Goal: Task Accomplishment & Management: Manage account settings

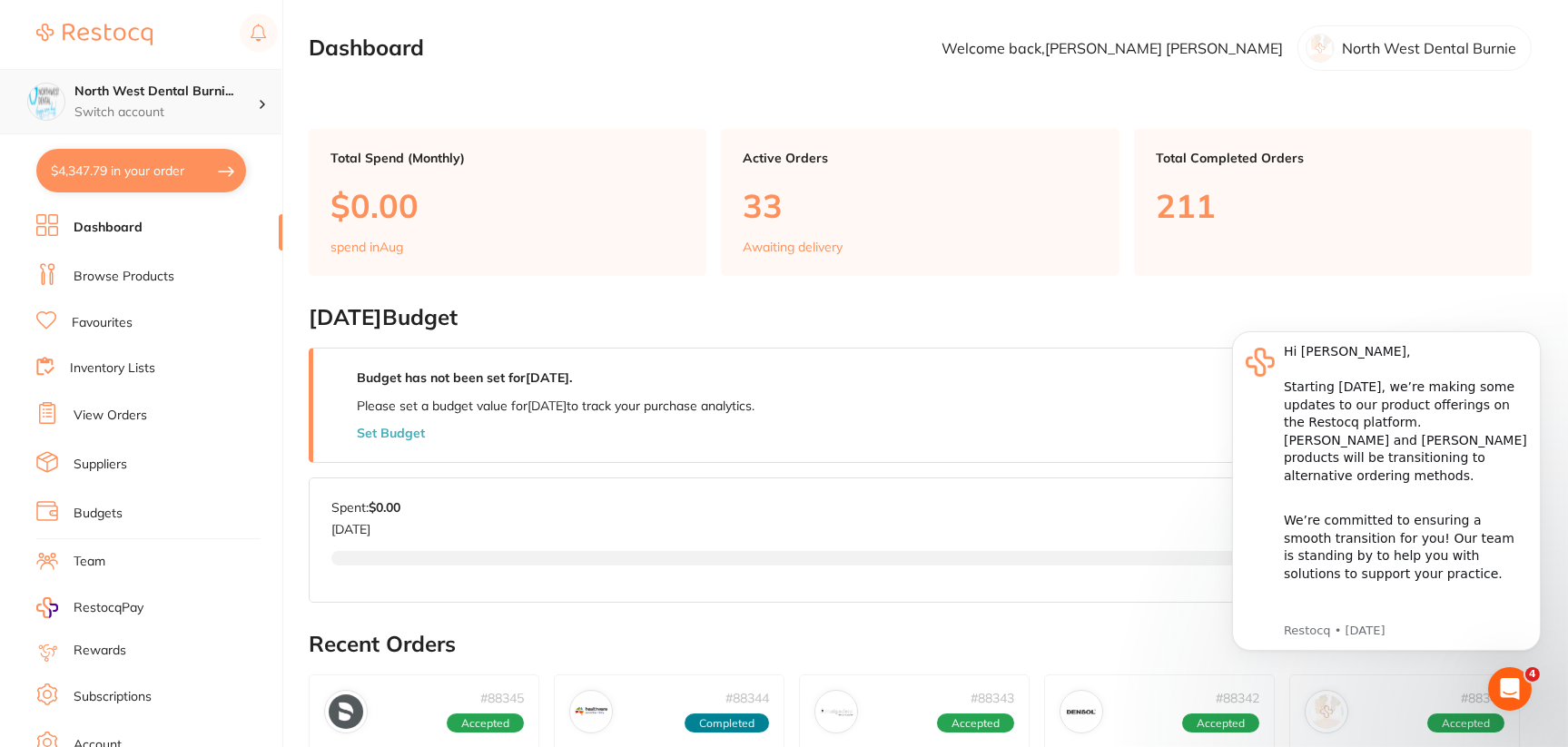
click at [175, 105] on p "Switch account" at bounding box center [166, 112] width 183 height 18
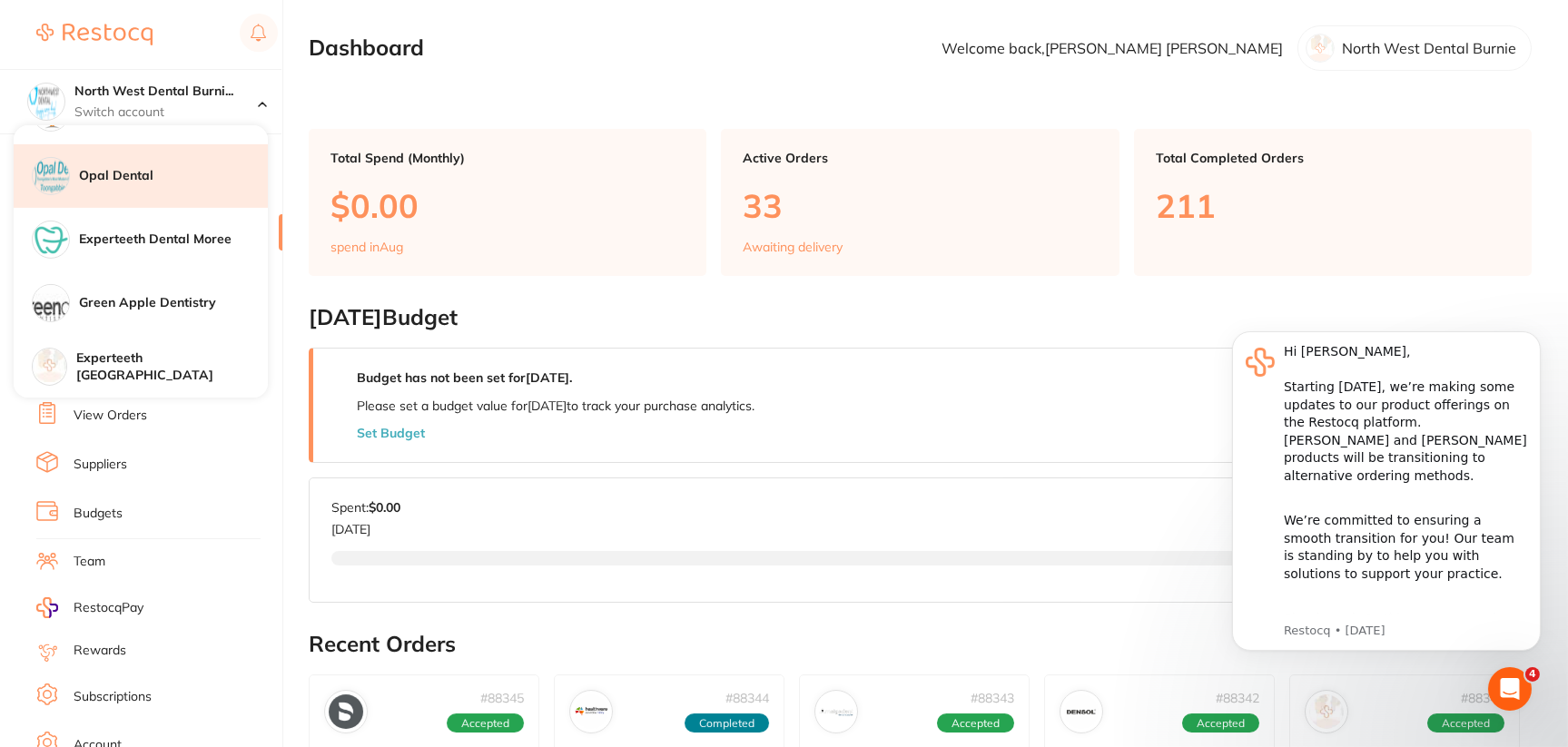
click at [184, 190] on div "Opal Dental" at bounding box center [140, 176] width 254 height 63
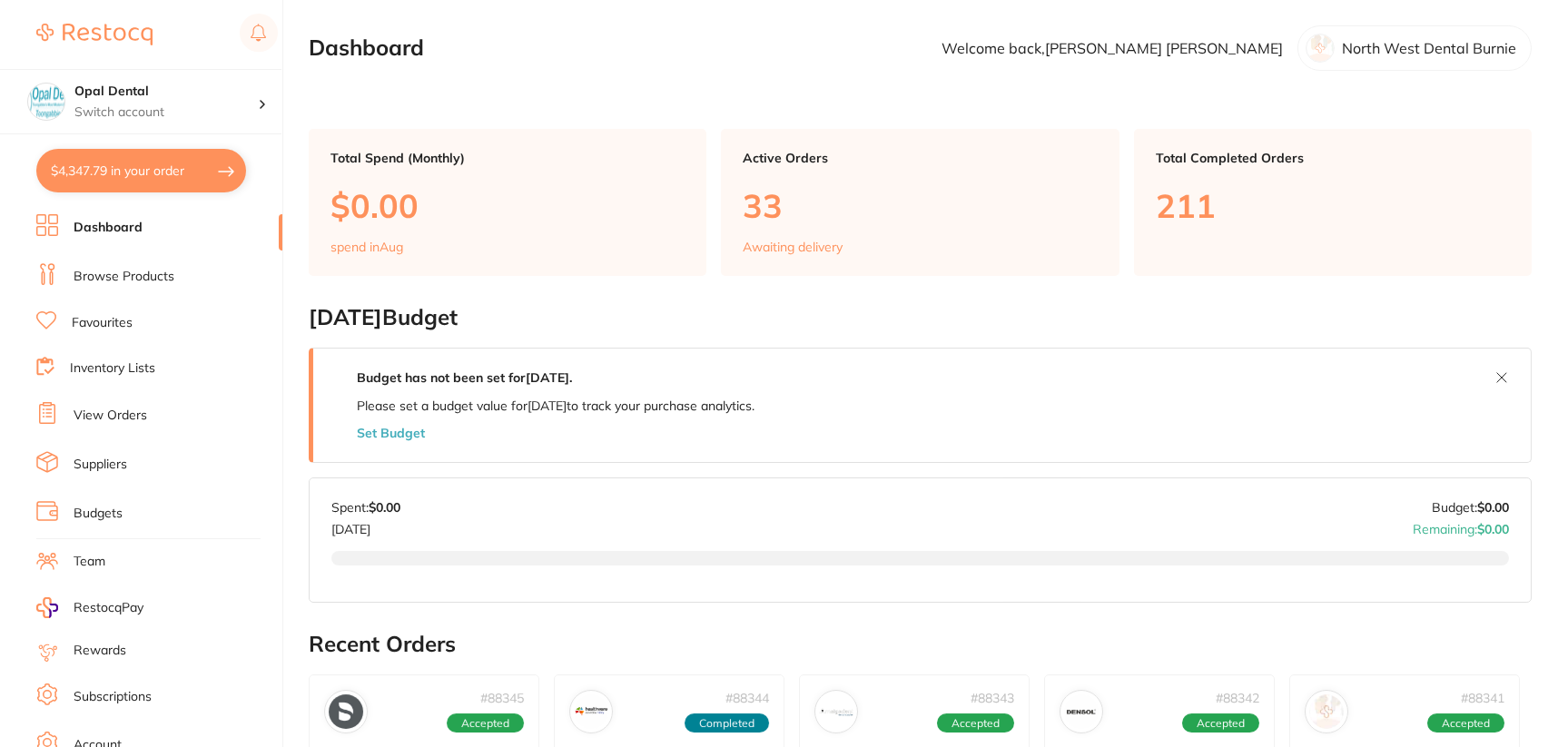
checkbox input "true"
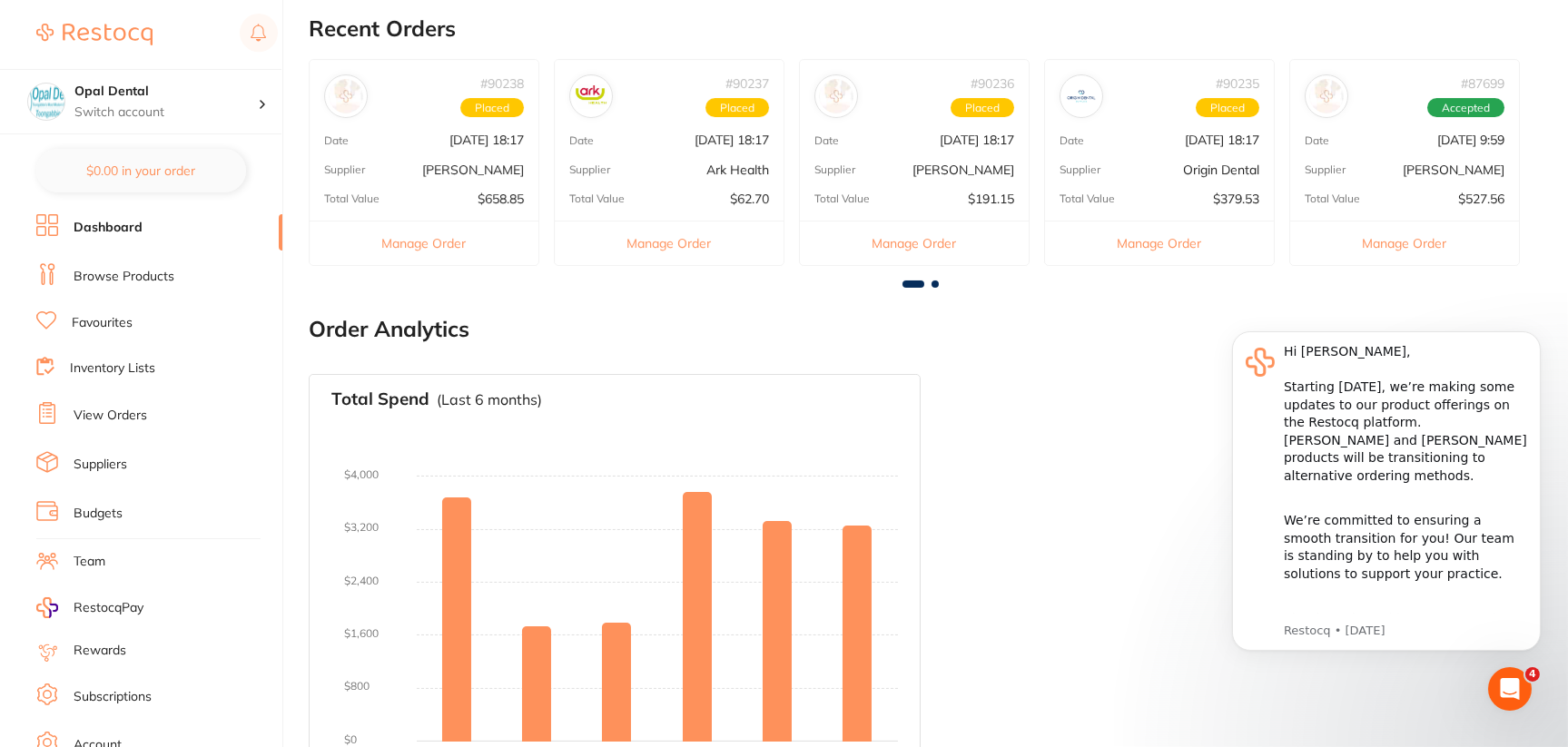
click at [133, 428] on ul "Dashboard Browse Products Favourites Inventory Lists View Orders Suppliers Budg…" at bounding box center [159, 527] width 246 height 626
click at [136, 408] on link "View Orders" at bounding box center [110, 416] width 74 height 18
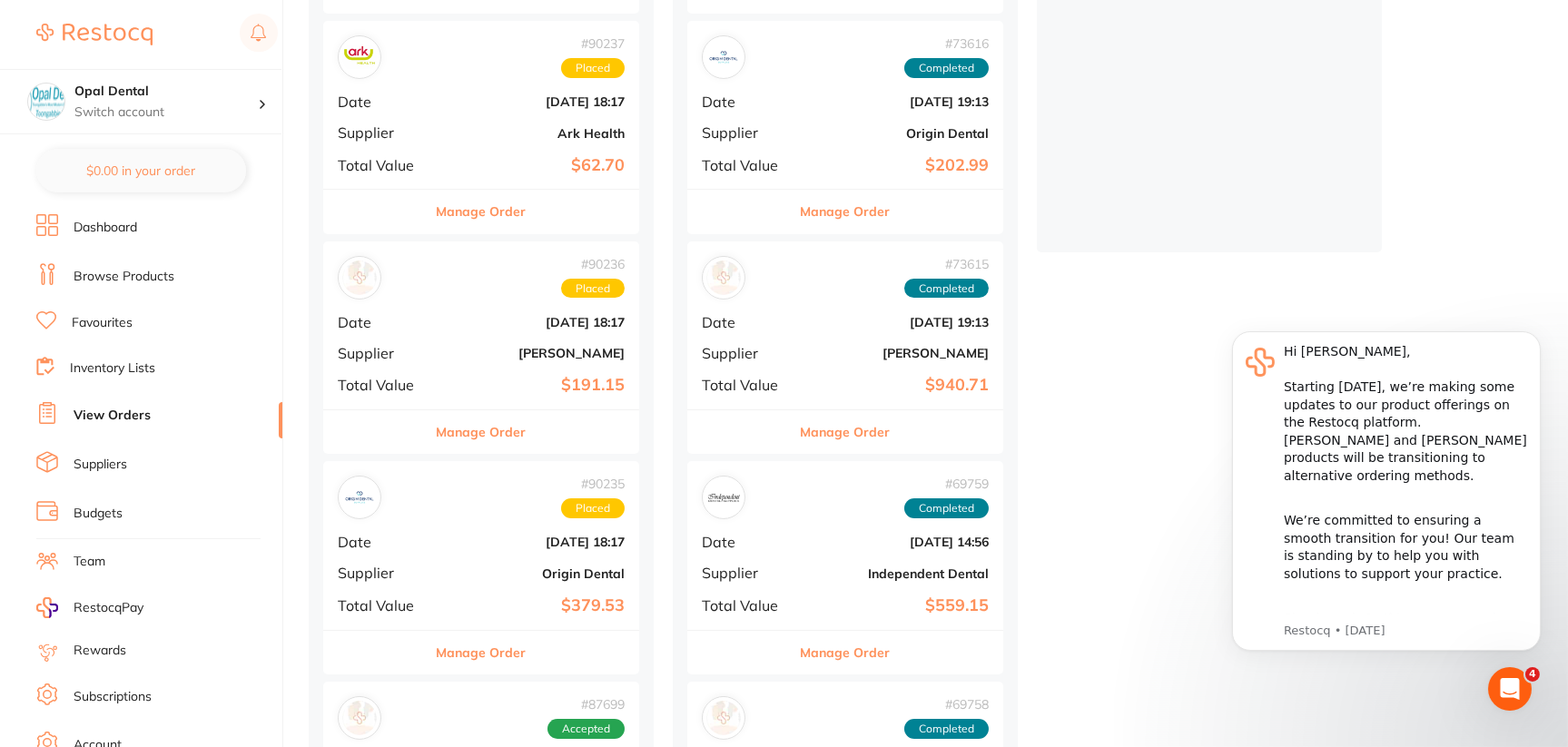
click at [471, 551] on div "# 90235 Placed Date Aug 13 2025, 18:17 Supplier Origin Dental Total Value $379.…" at bounding box center [481, 544] width 316 height 168
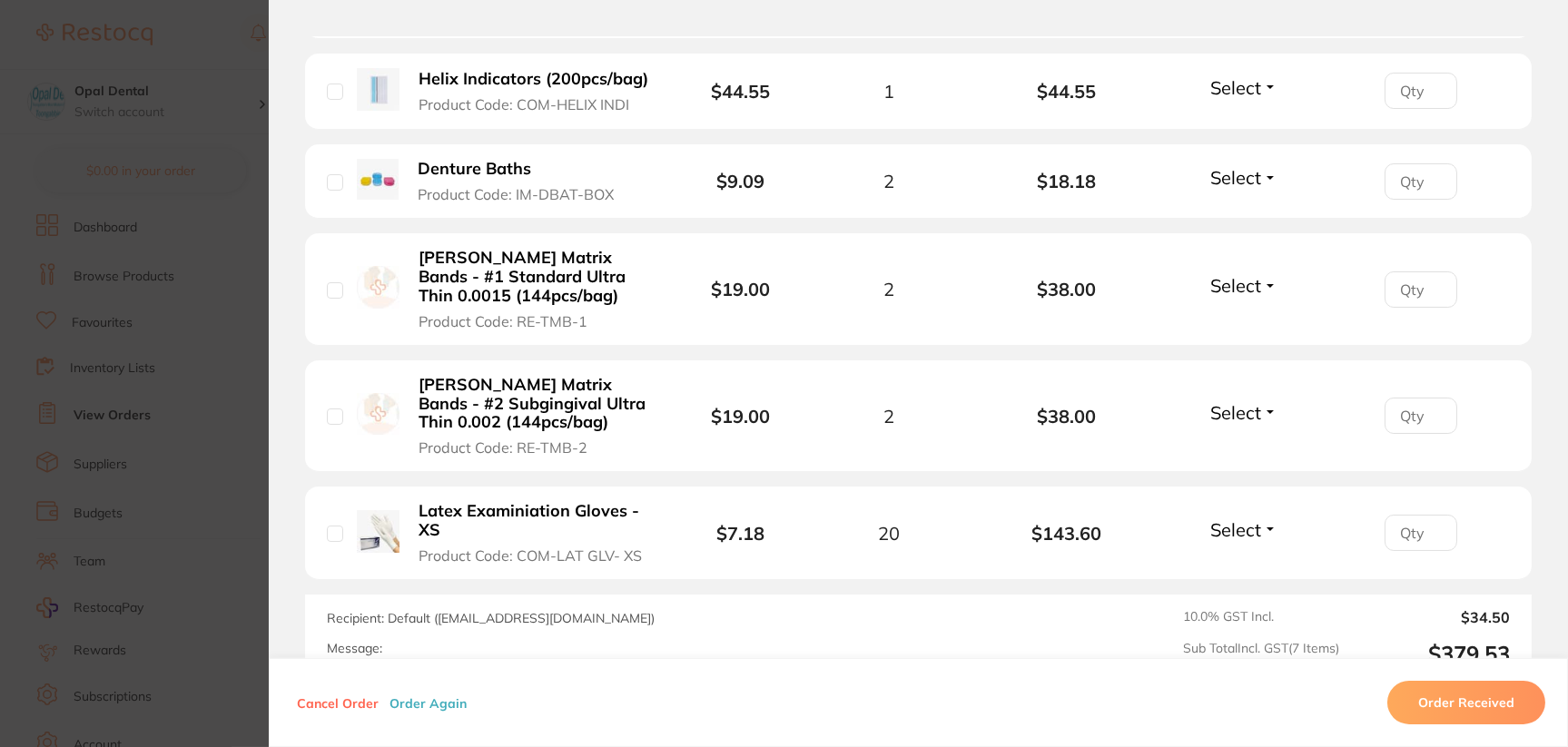
scroll to position [817, 0]
click at [240, 187] on section "Order ID: Restocq- 90235 Order Information Placed Order Order Date Aug 13 2025,…" at bounding box center [784, 374] width 1568 height 747
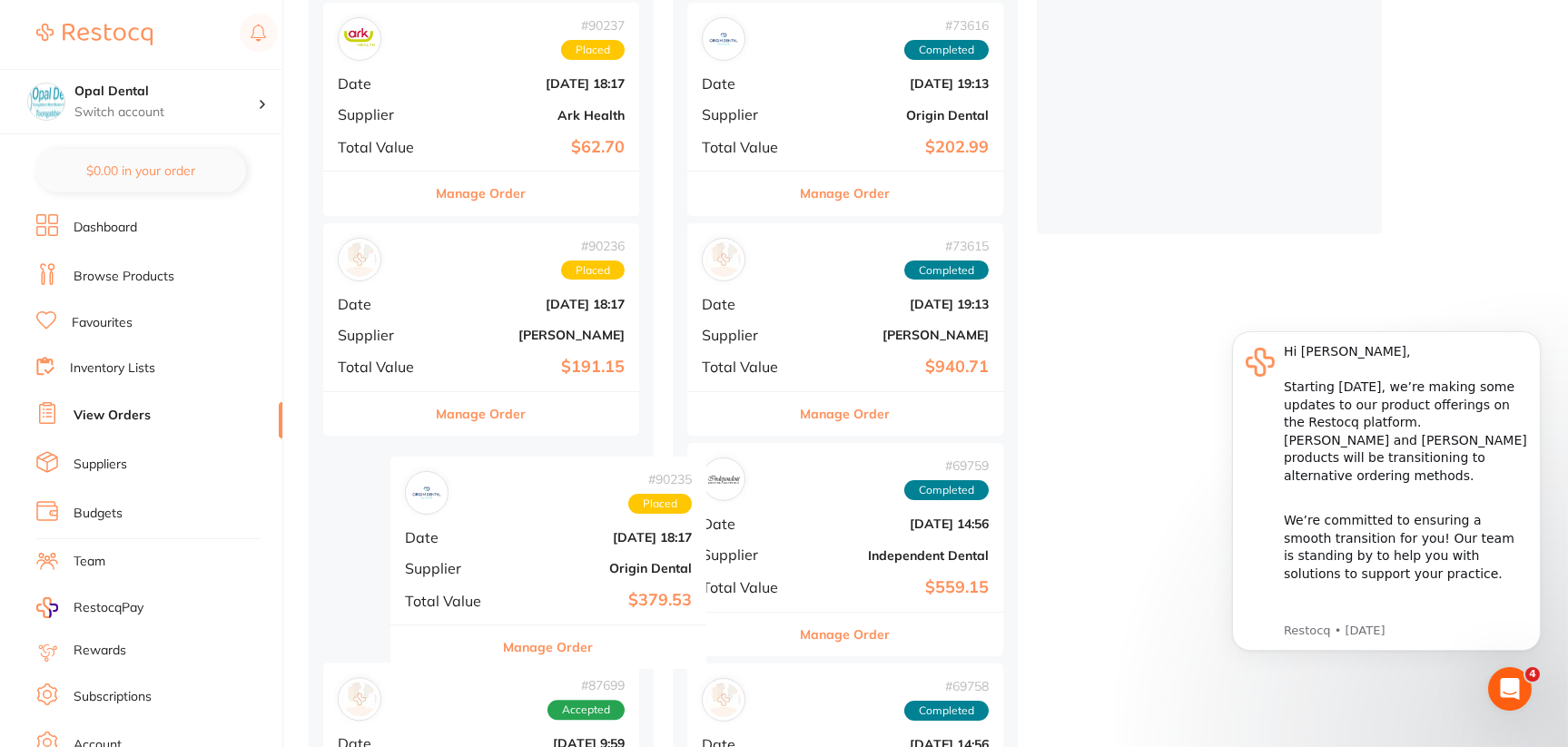
scroll to position [476, 0]
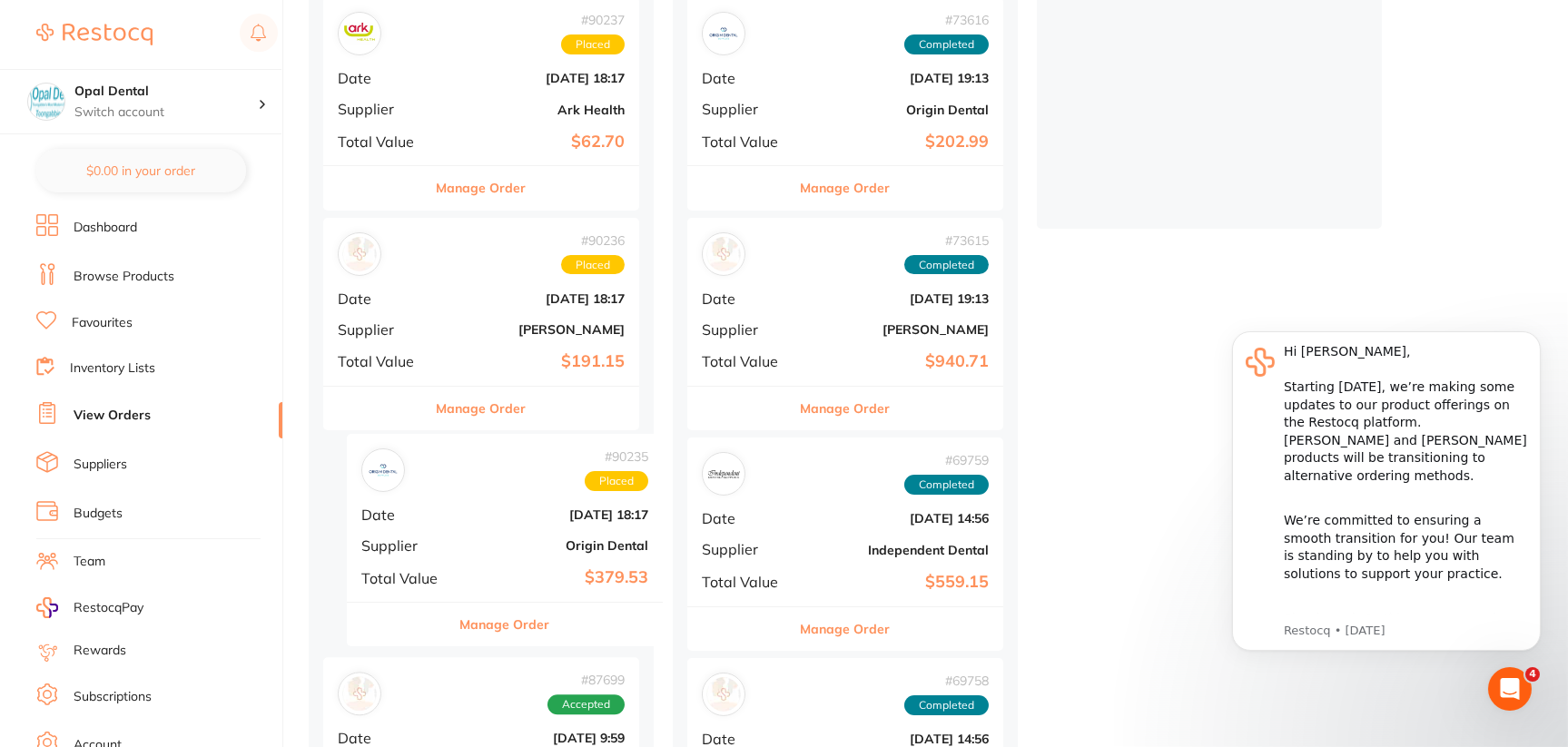
drag, startPoint x: 575, startPoint y: 488, endPoint x: 549, endPoint y: 458, distance: 39.7
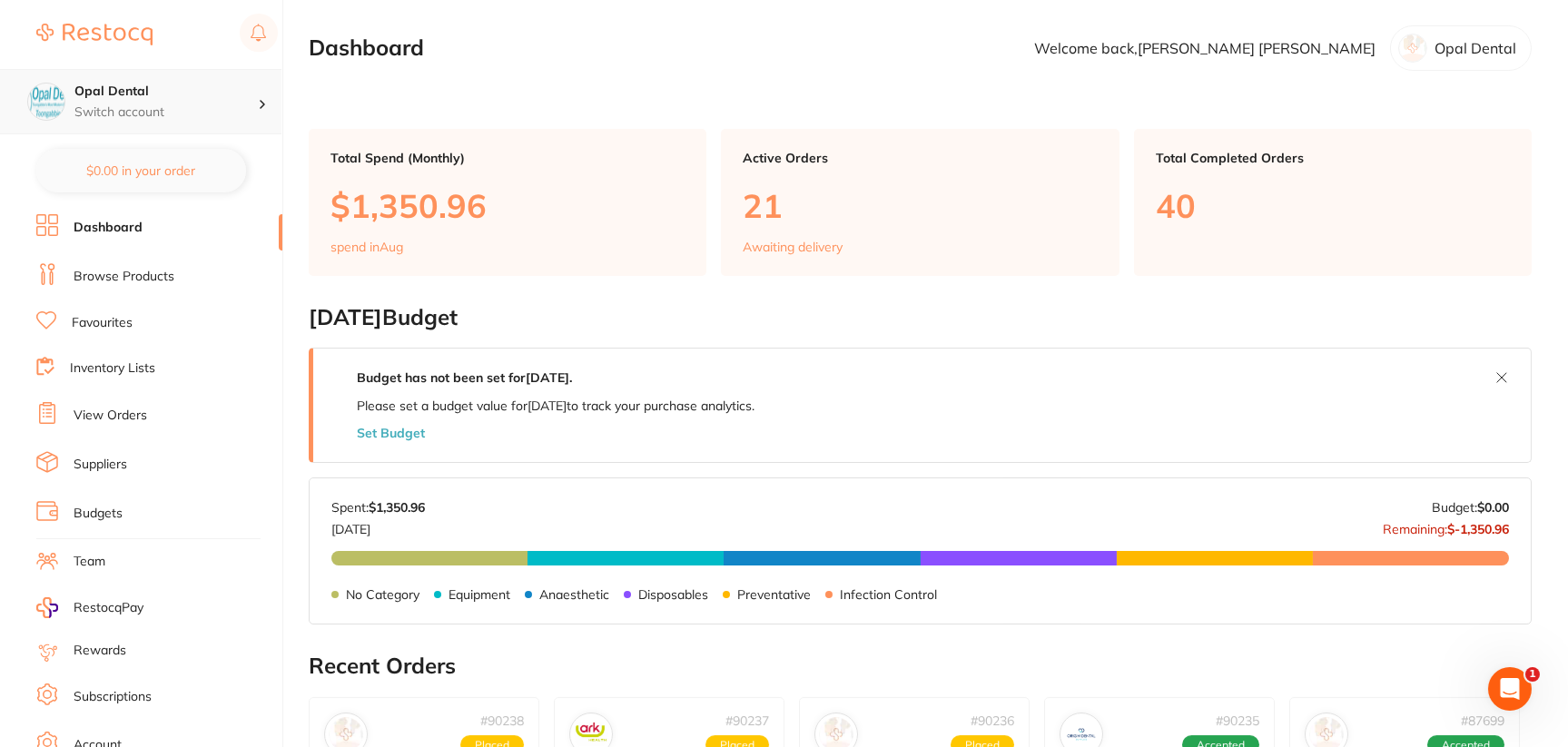
click at [217, 118] on p "Switch account" at bounding box center [166, 112] width 183 height 18
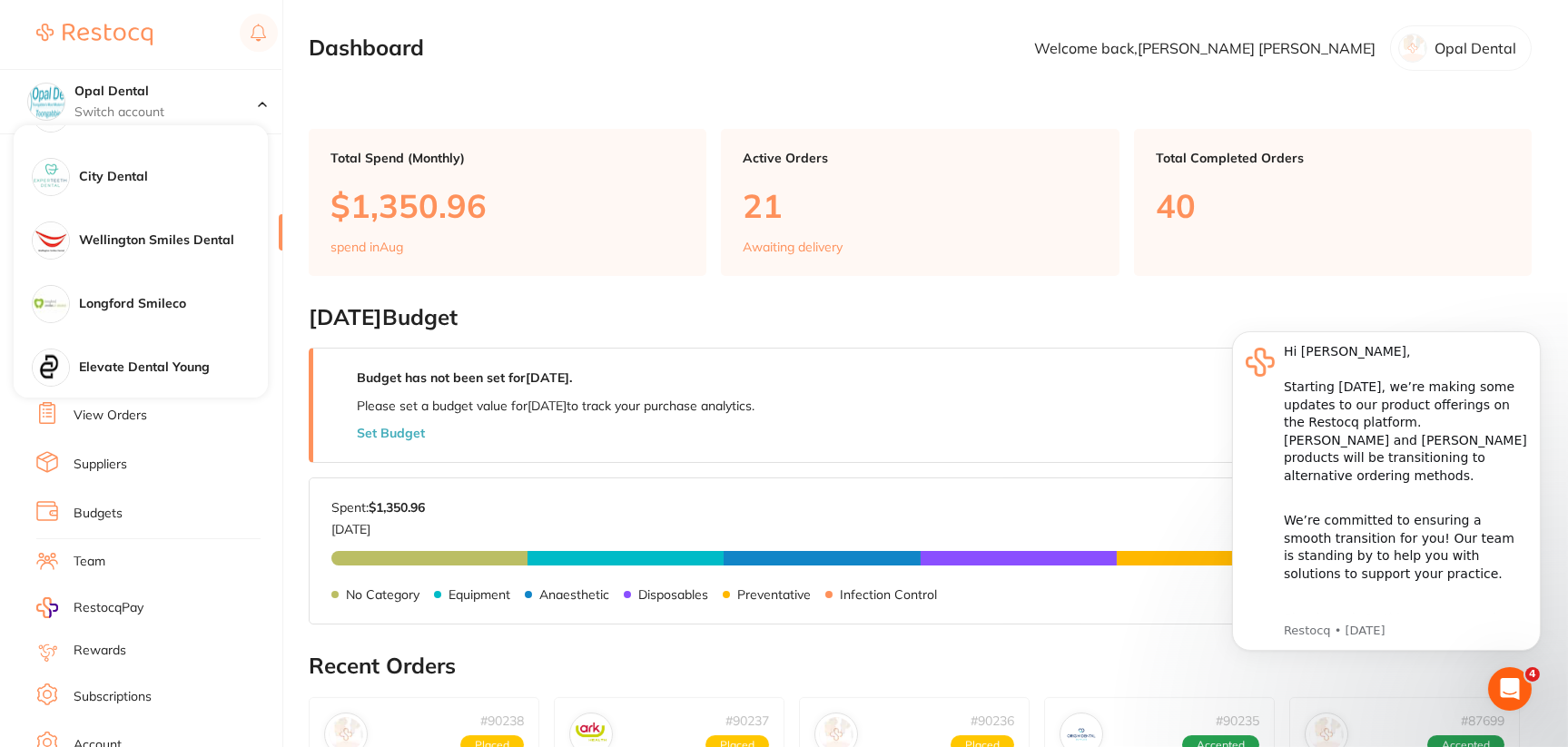
scroll to position [999, 0]
click at [1339, 300] on main "Dashboard Welcome back, [PERSON_NAME] [PERSON_NAME] Dental Total Spend (Monthly…" at bounding box center [937, 719] width 1259 height 1438
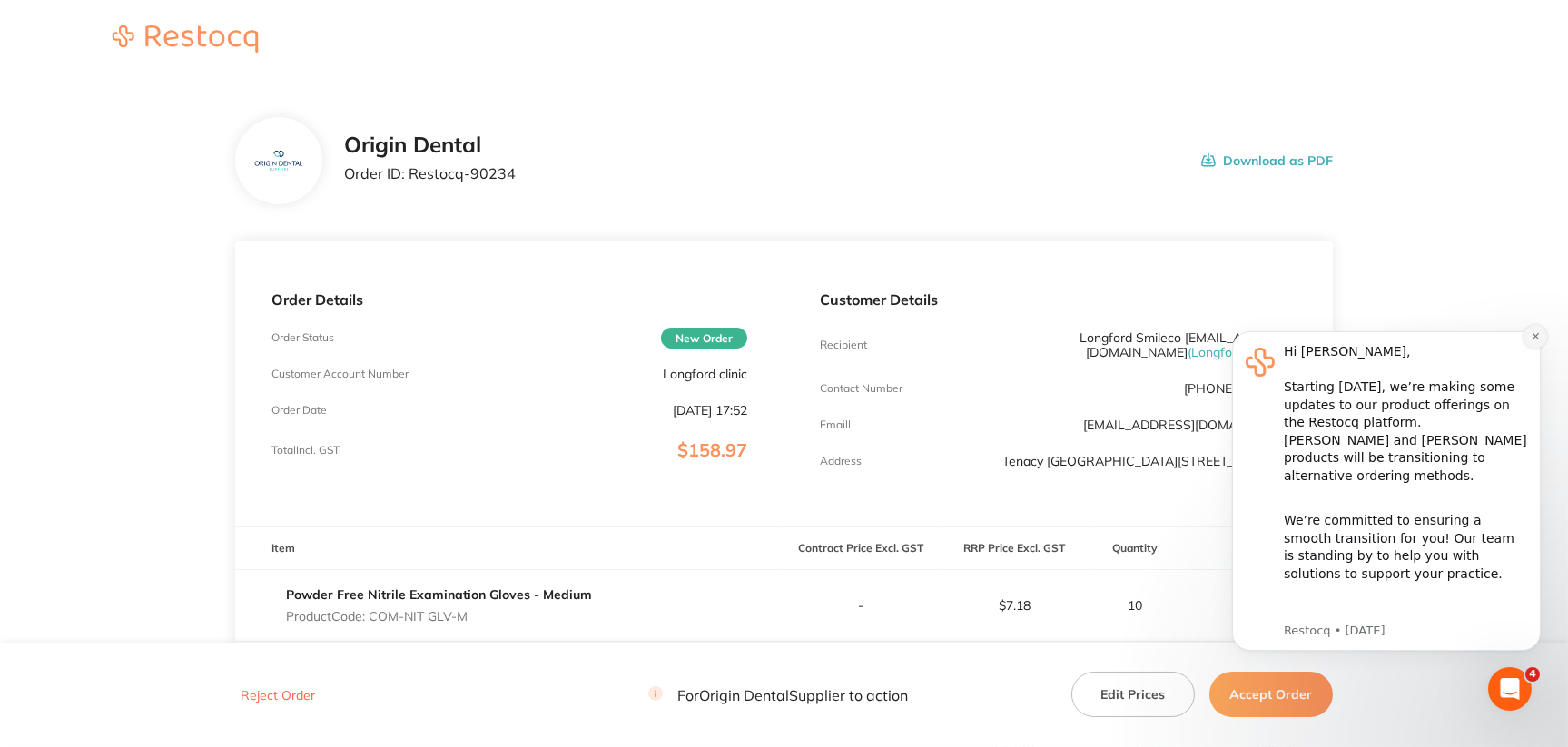
click at [1539, 332] on icon "Dismiss notification" at bounding box center [1534, 335] width 10 height 10
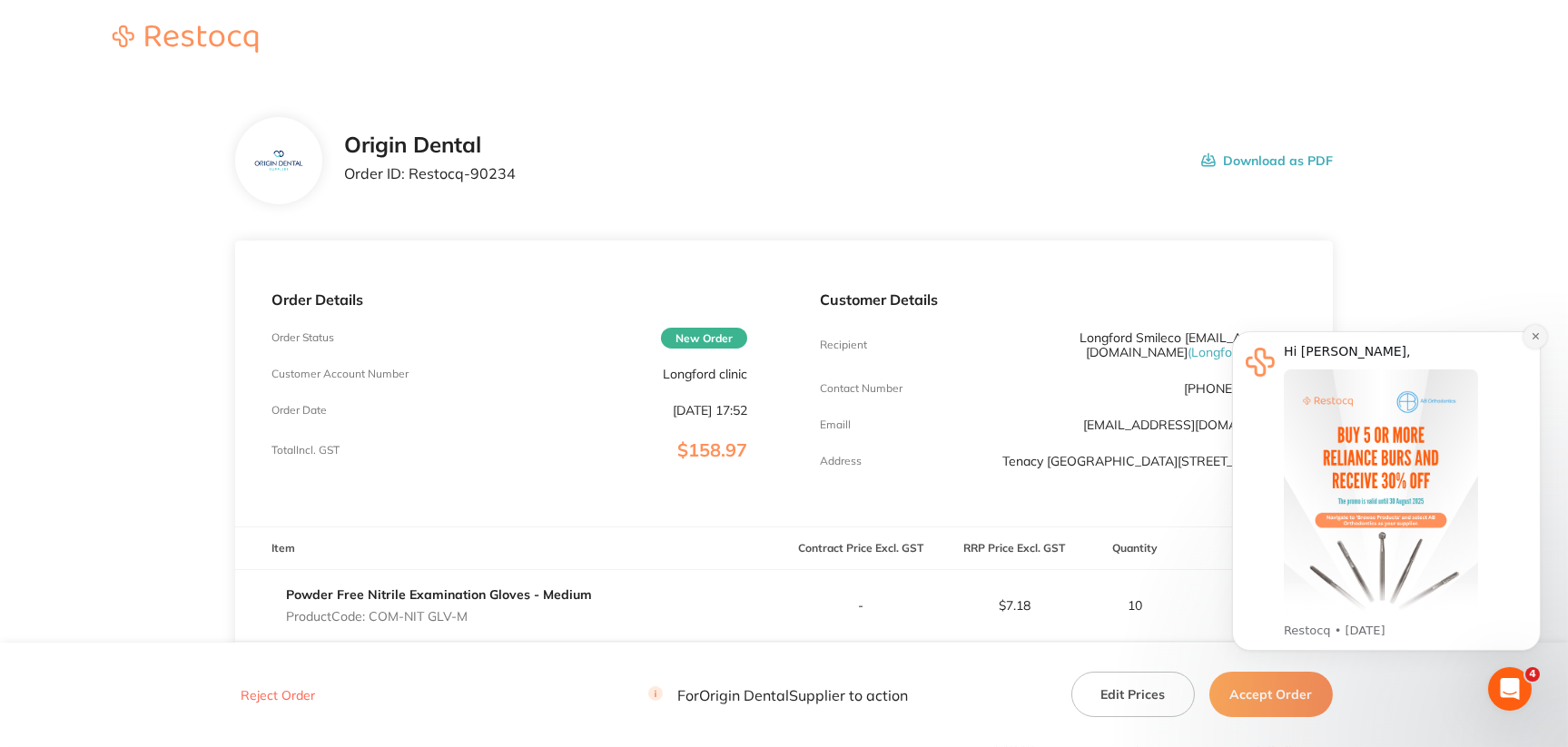
click at [1534, 330] on icon "Dismiss notification" at bounding box center [1534, 335] width 10 height 10
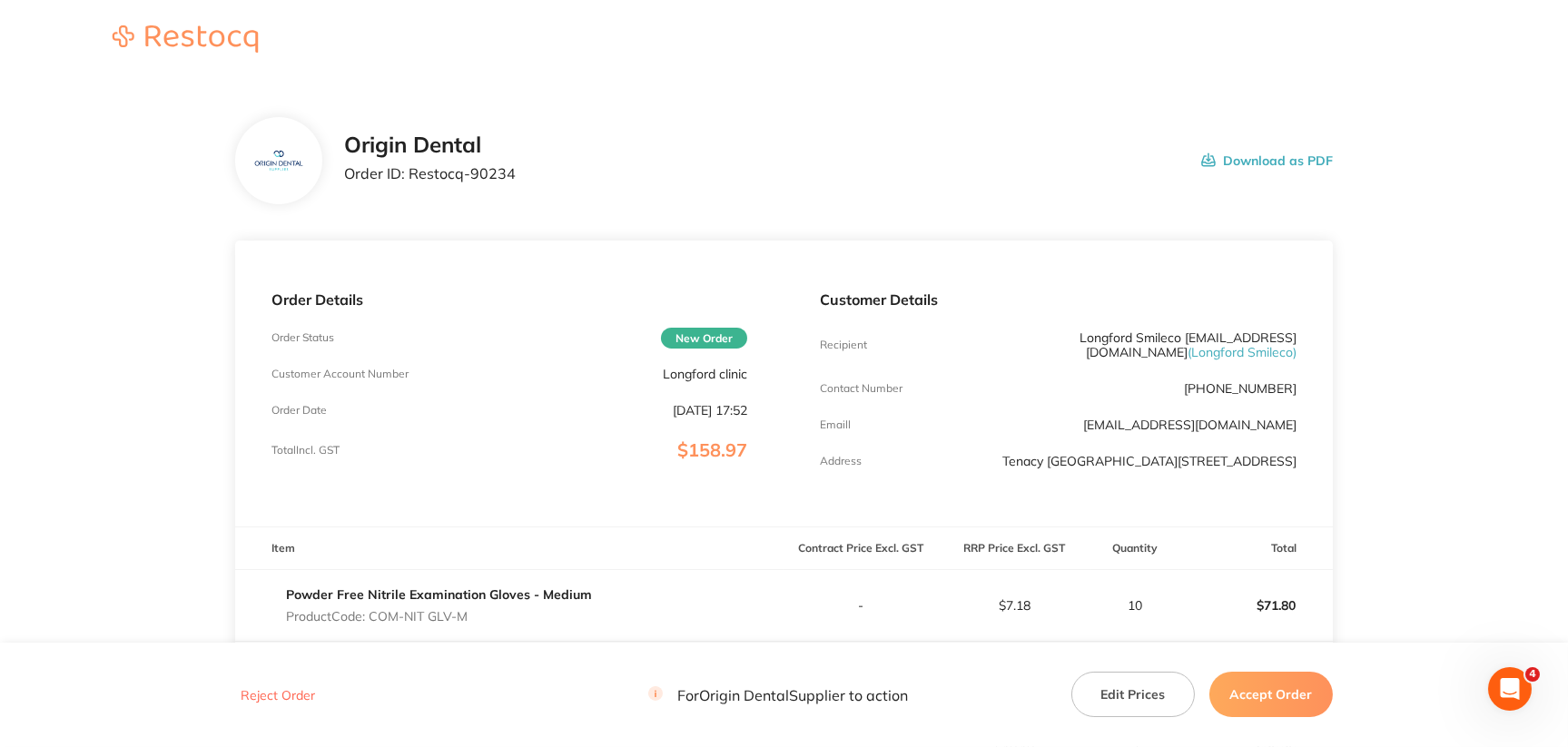
click at [689, 374] on p "Longford clinic" at bounding box center [705, 374] width 84 height 14
copy p "Longford"
